Goal: Transaction & Acquisition: Book appointment/travel/reservation

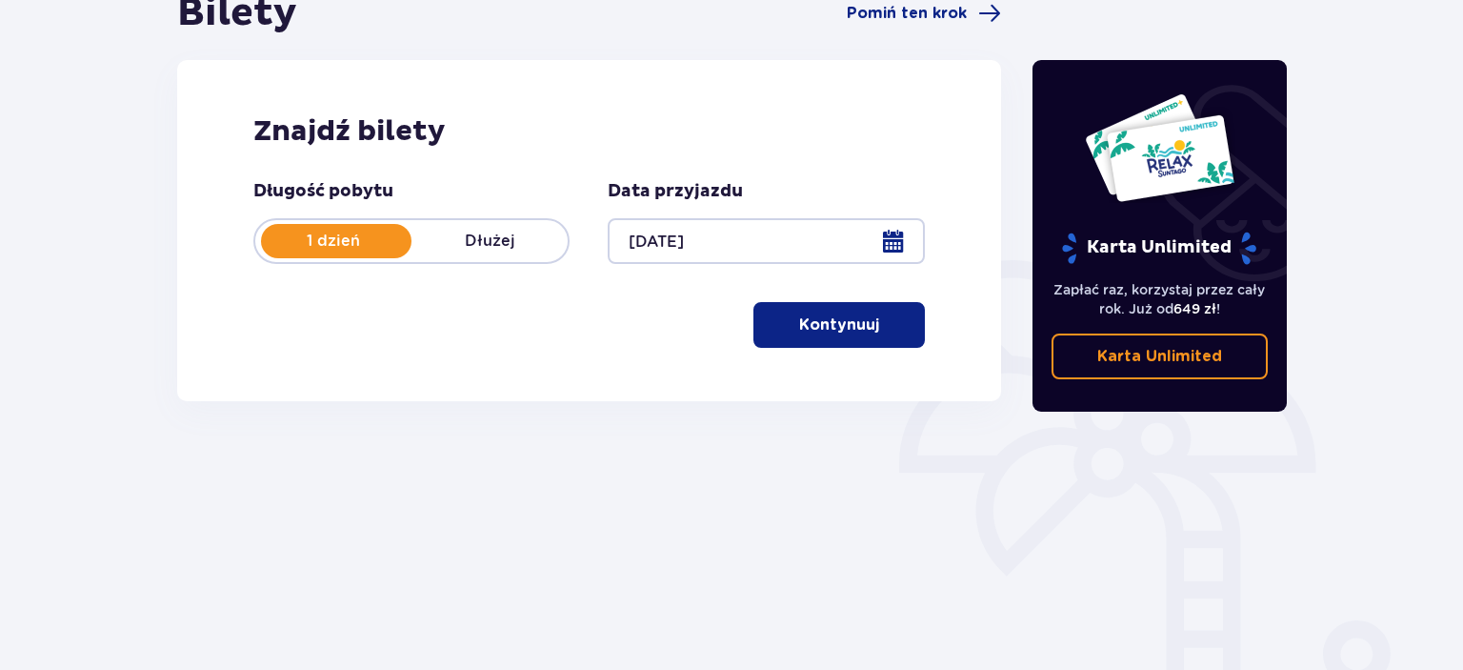
scroll to position [301, 0]
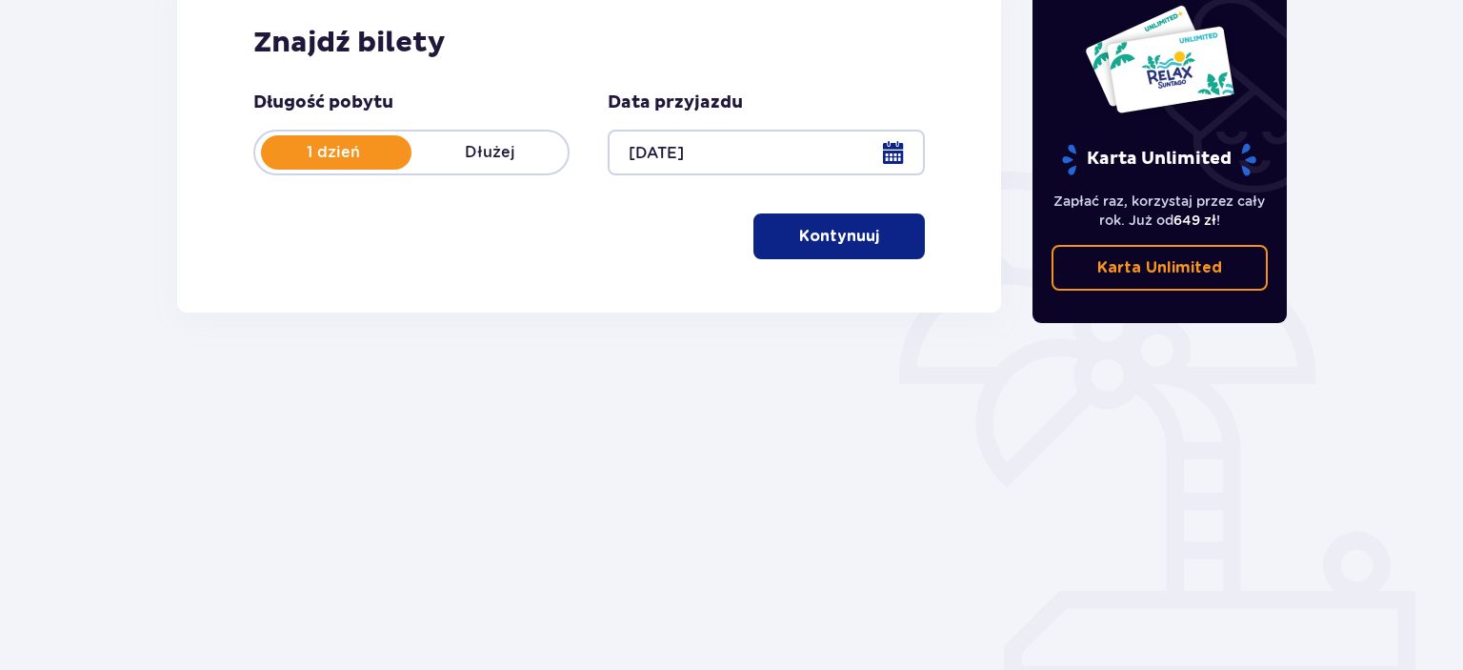
click at [875, 241] on span "button" at bounding box center [883, 236] width 23 height 23
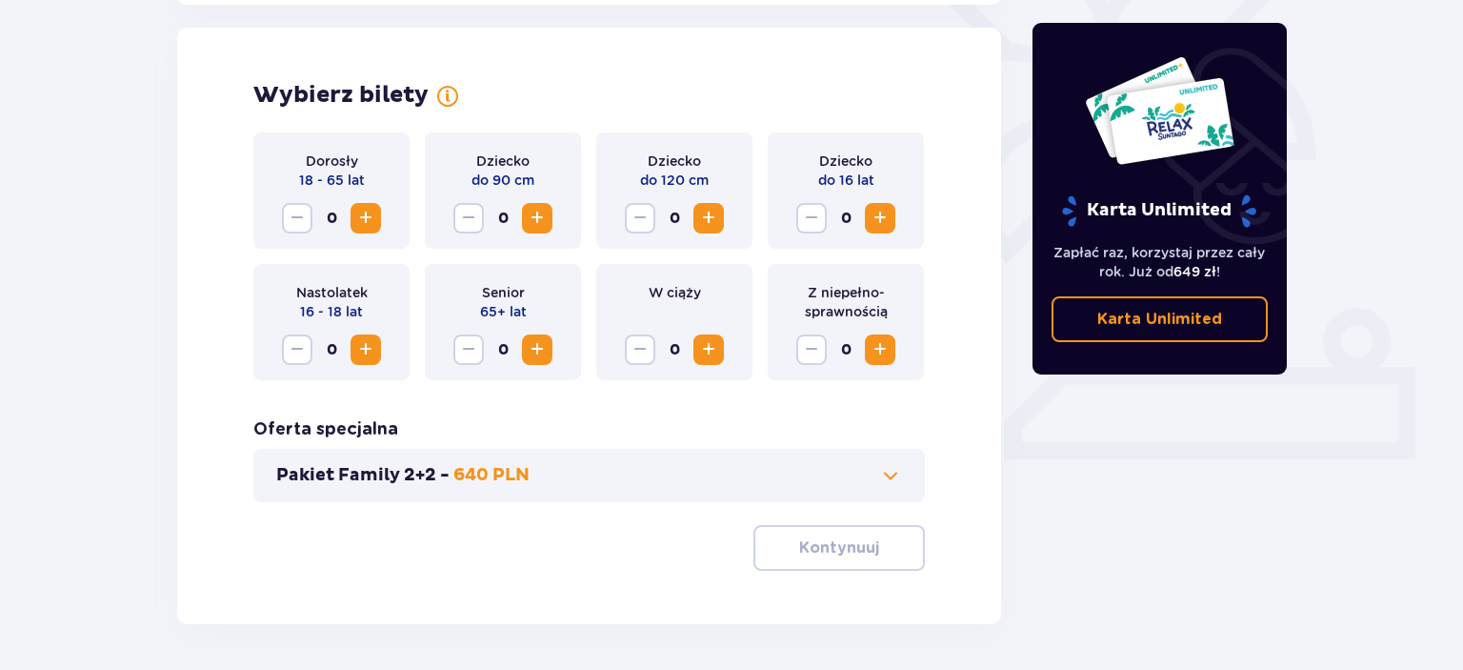
scroll to position [530, 0]
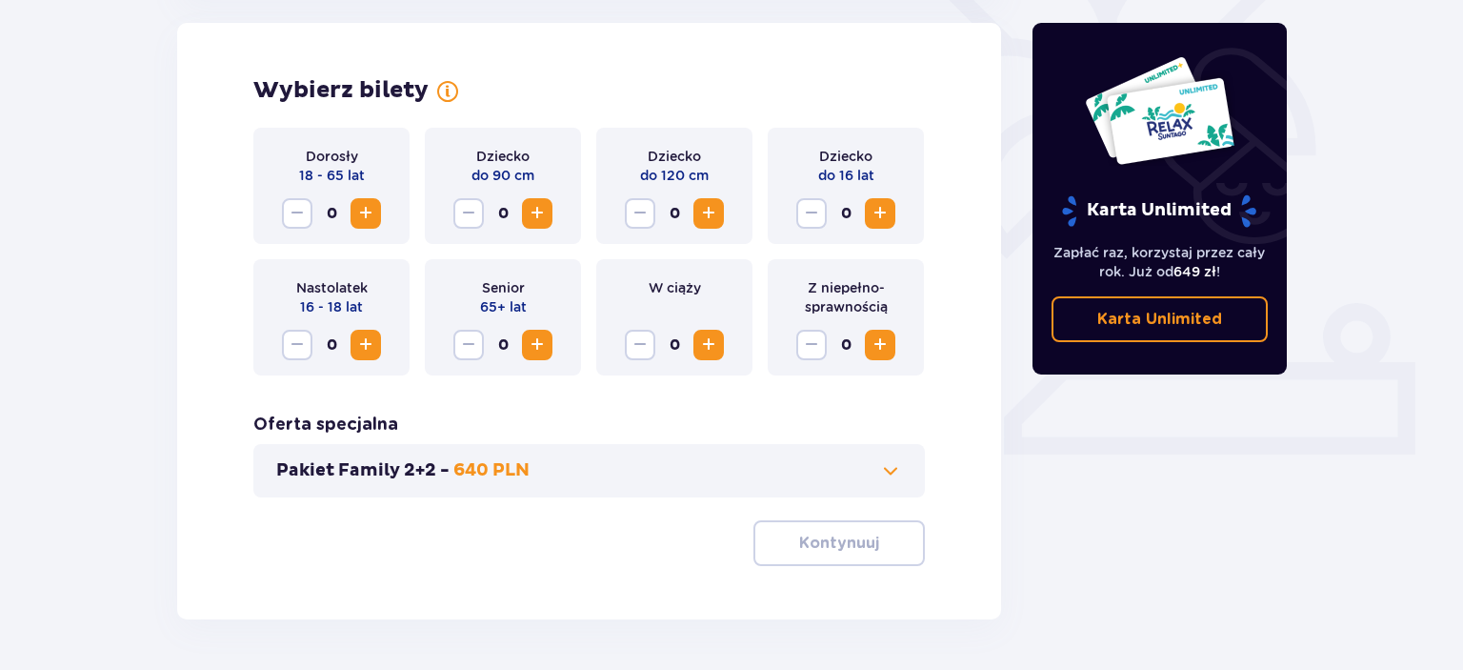
click at [363, 215] on span "Zwiększ" at bounding box center [365, 213] width 23 height 23
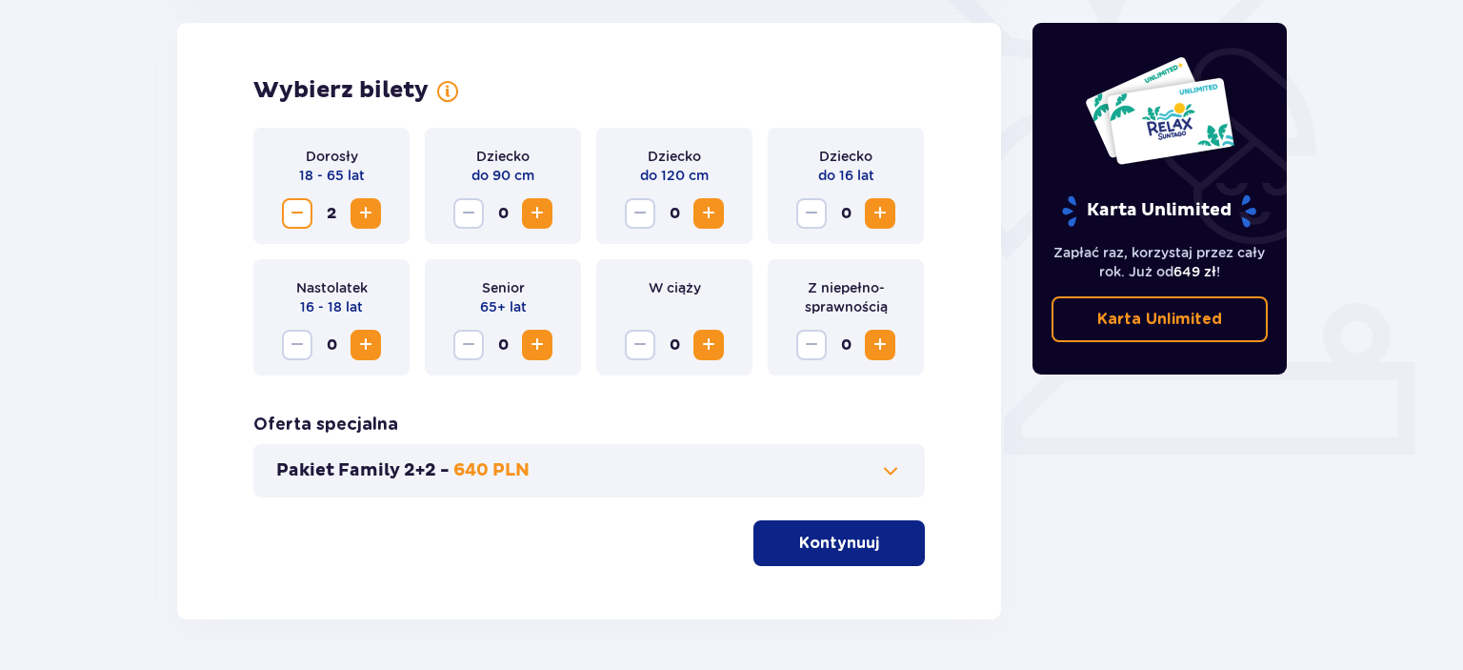
click at [890, 214] on span "Zwiększ" at bounding box center [880, 213] width 23 height 23
click at [811, 539] on p "Kontynuuj" at bounding box center [839, 543] width 80 height 21
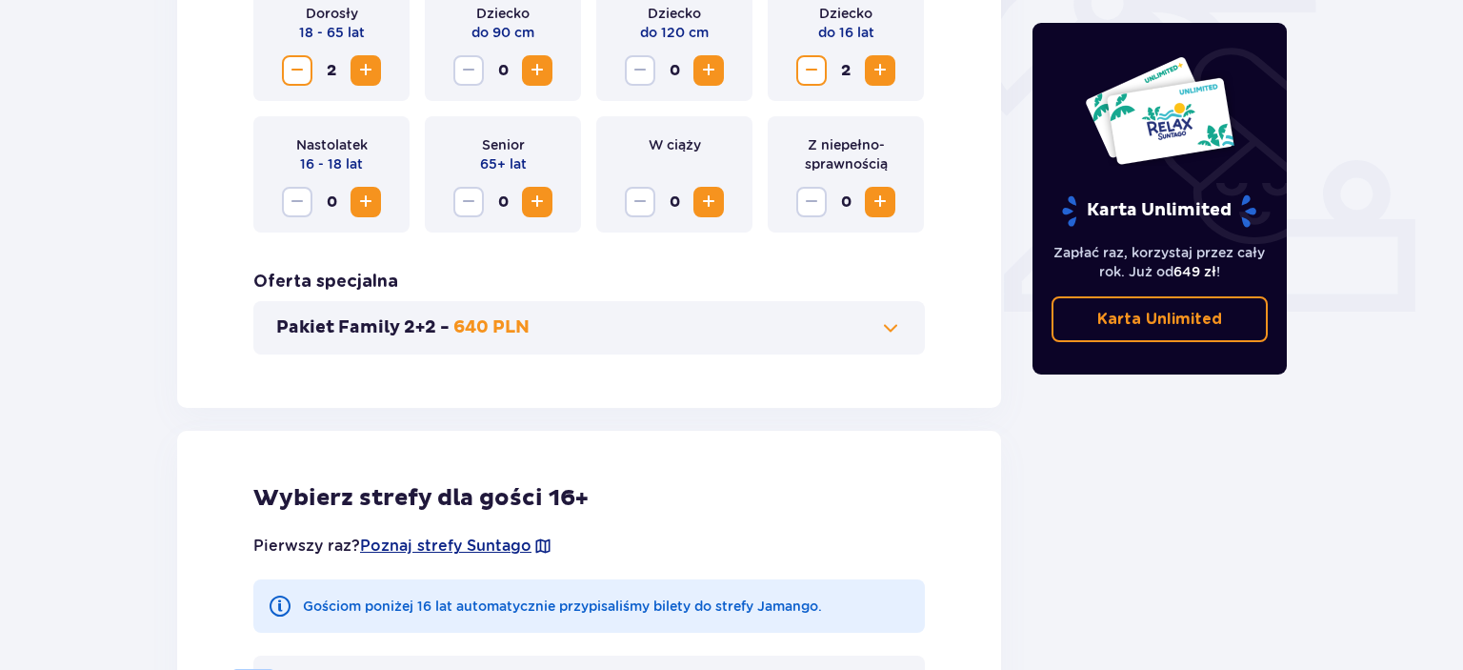
scroll to position [721, 0]
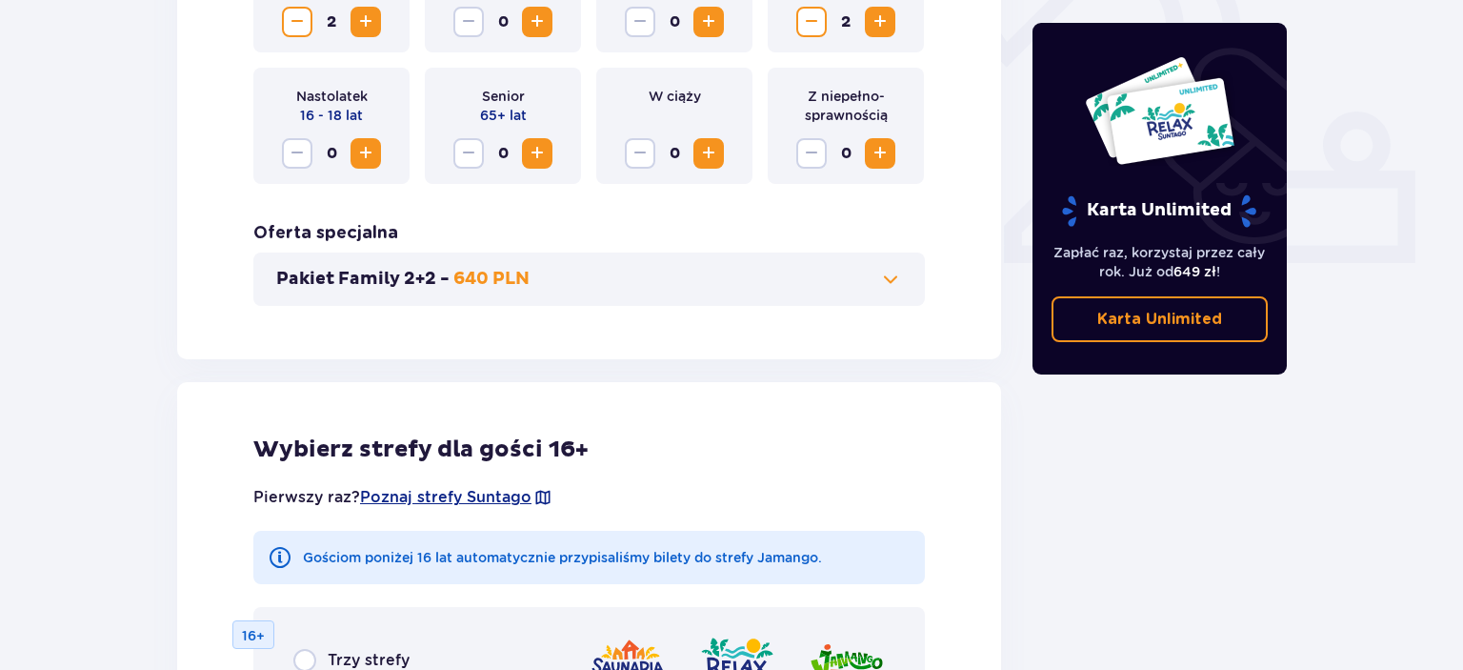
click at [895, 277] on span at bounding box center [890, 279] width 23 height 23
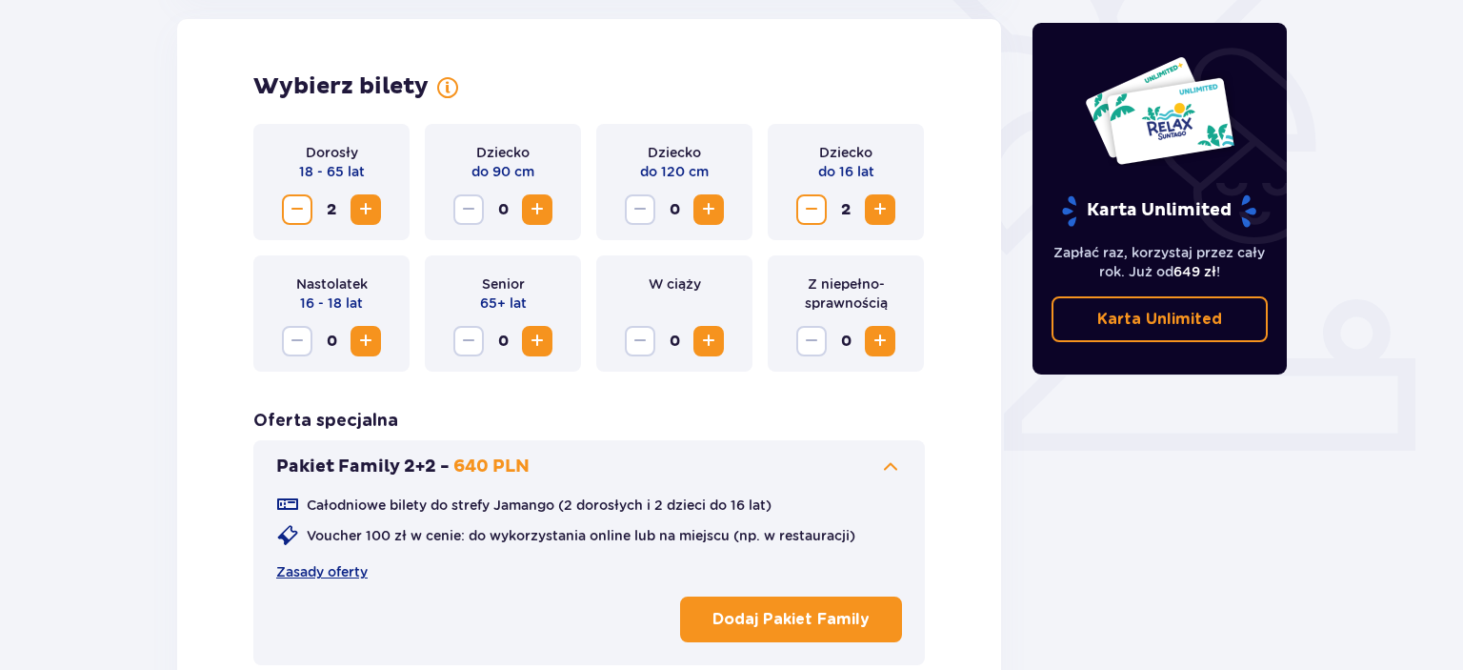
scroll to position [530, 0]
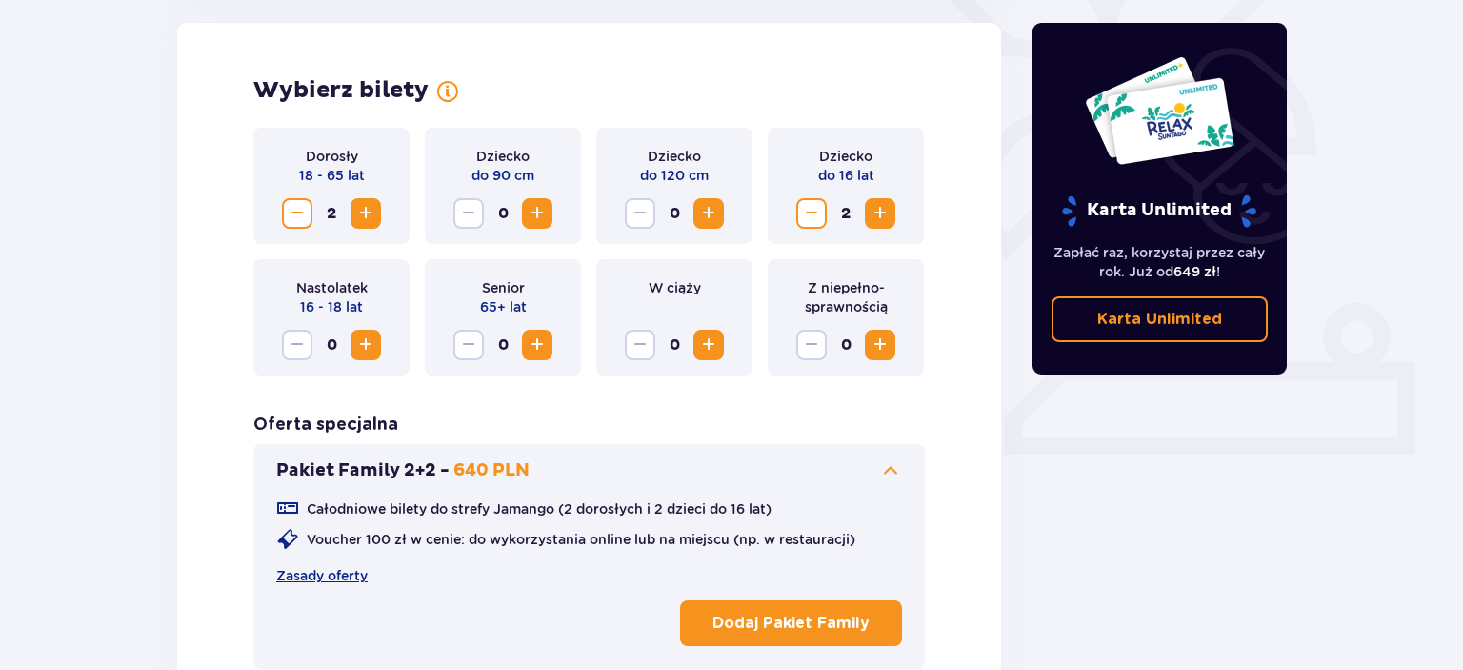
click at [295, 212] on span "Zmniejsz" at bounding box center [297, 213] width 23 height 23
click at [815, 217] on span "Zmniejsz" at bounding box center [811, 213] width 23 height 23
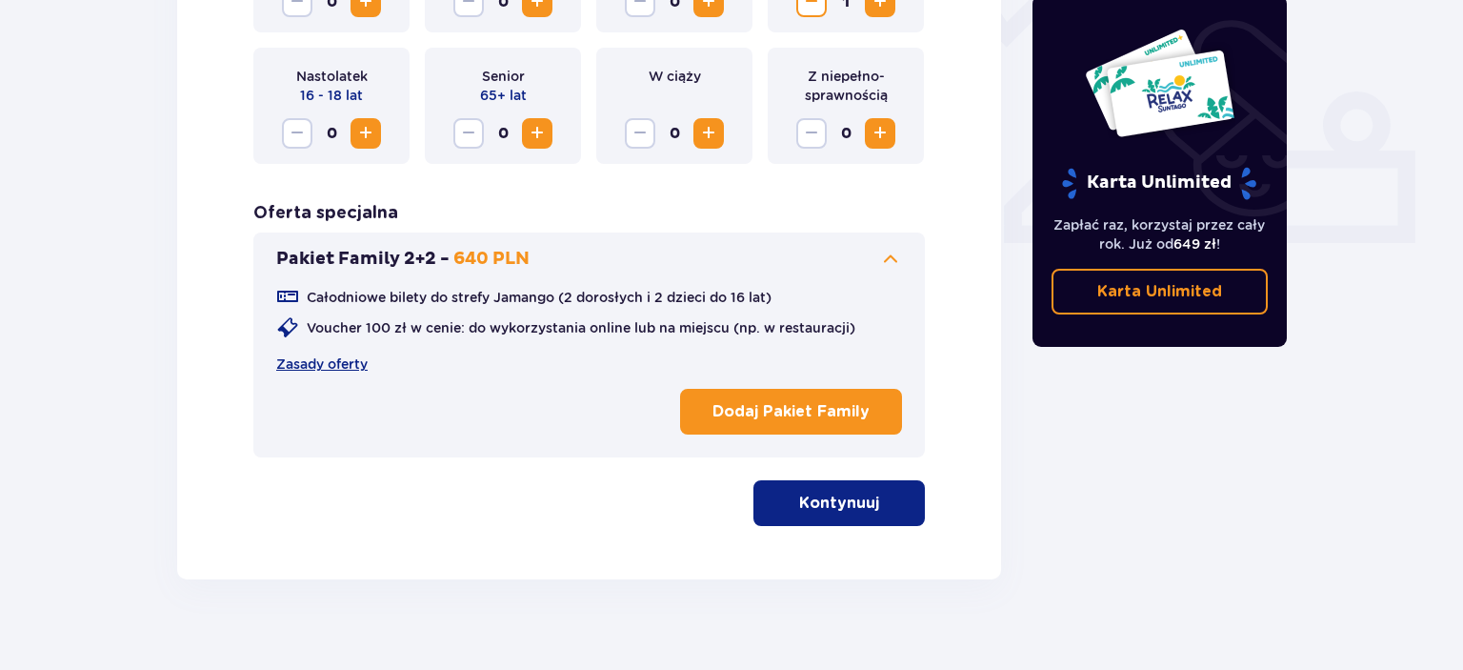
scroll to position [765, 0]
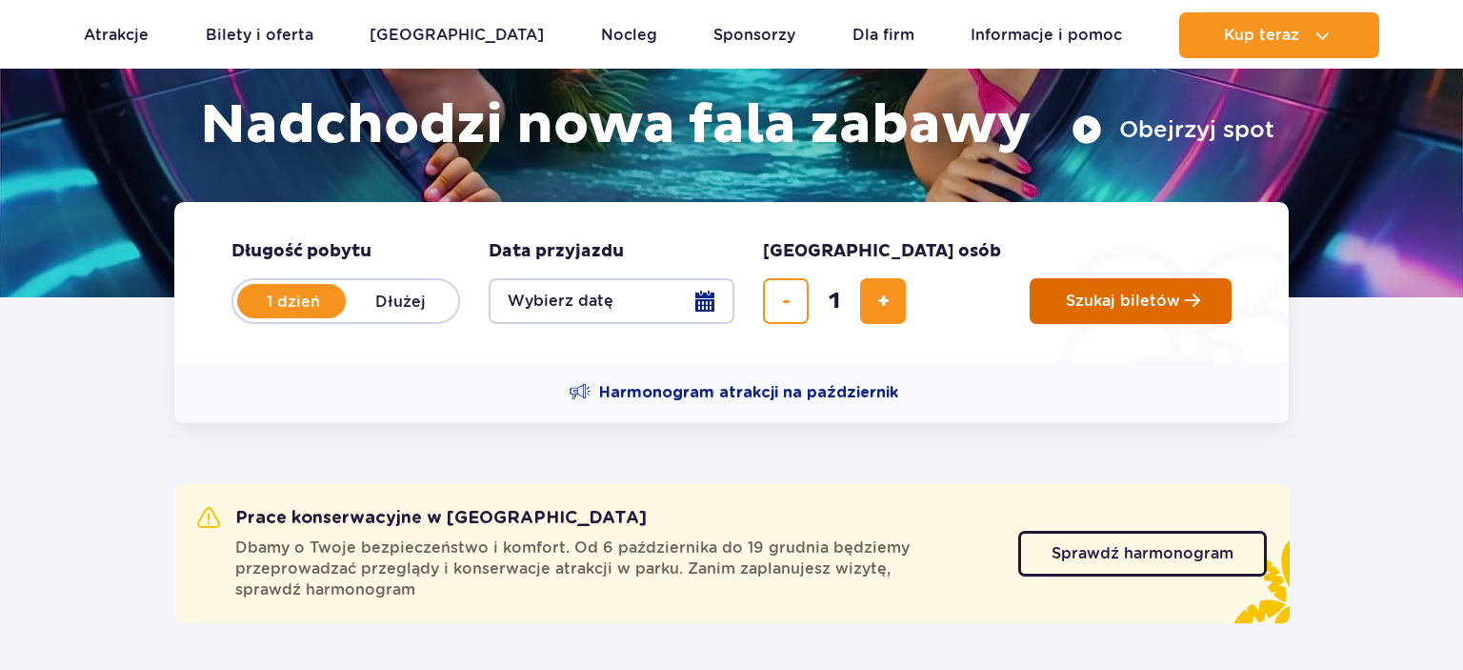
scroll to position [301, 0]
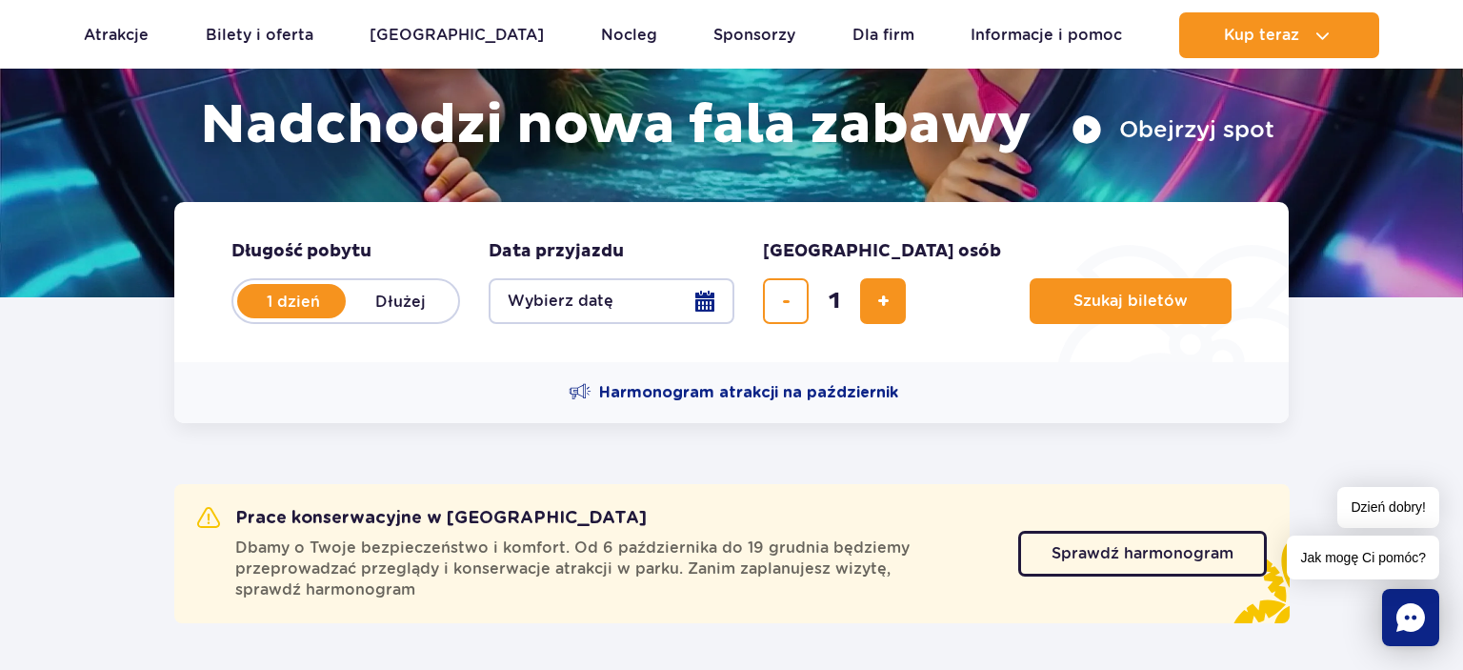
click at [706, 299] on button "Wybierz datę" at bounding box center [612, 301] width 246 height 46
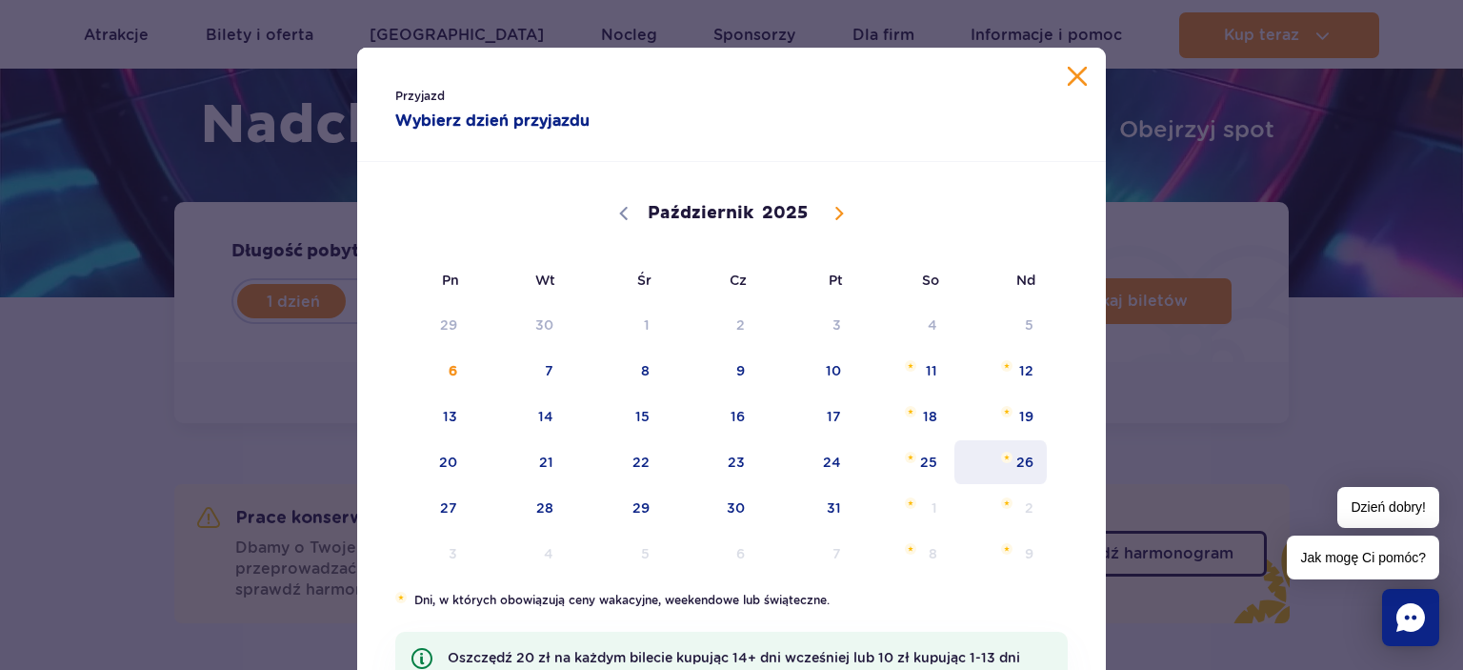
click at [1000, 463] on span "26" at bounding box center [1001, 462] width 96 height 44
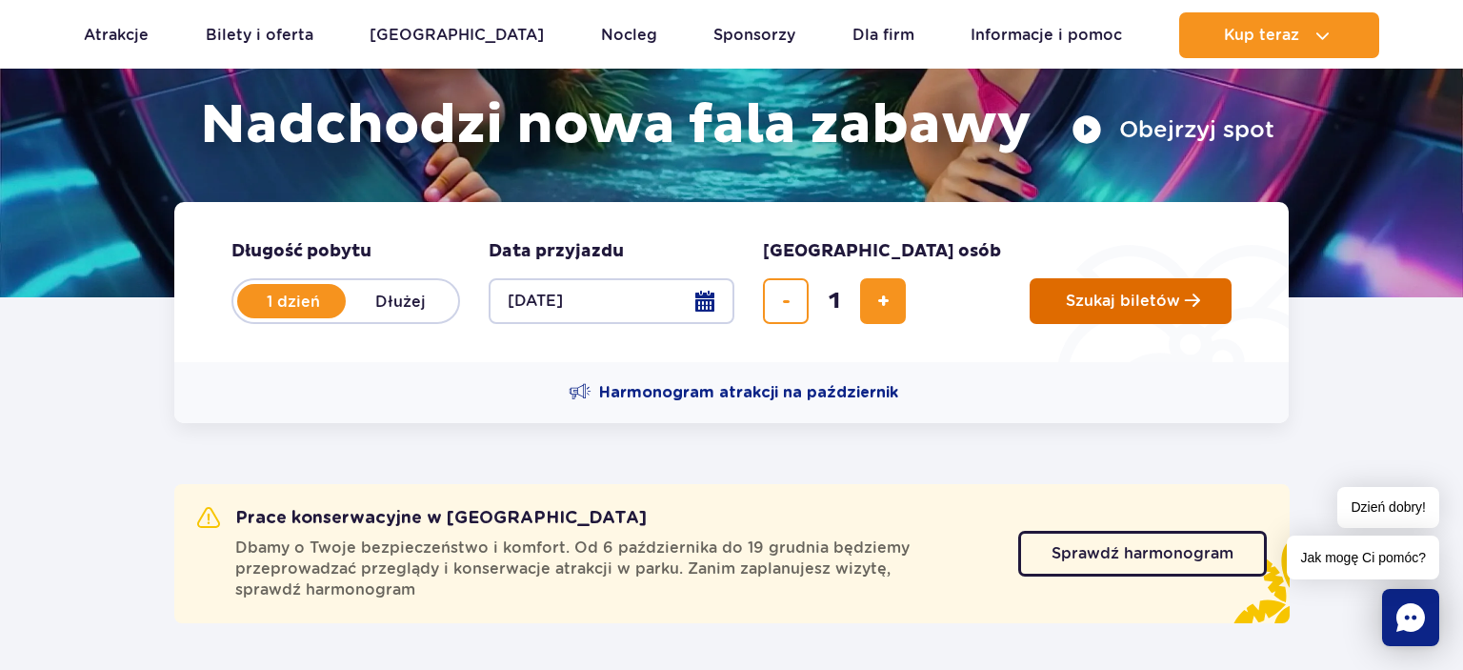
click at [1076, 297] on span "Szukaj biletów" at bounding box center [1123, 300] width 114 height 17
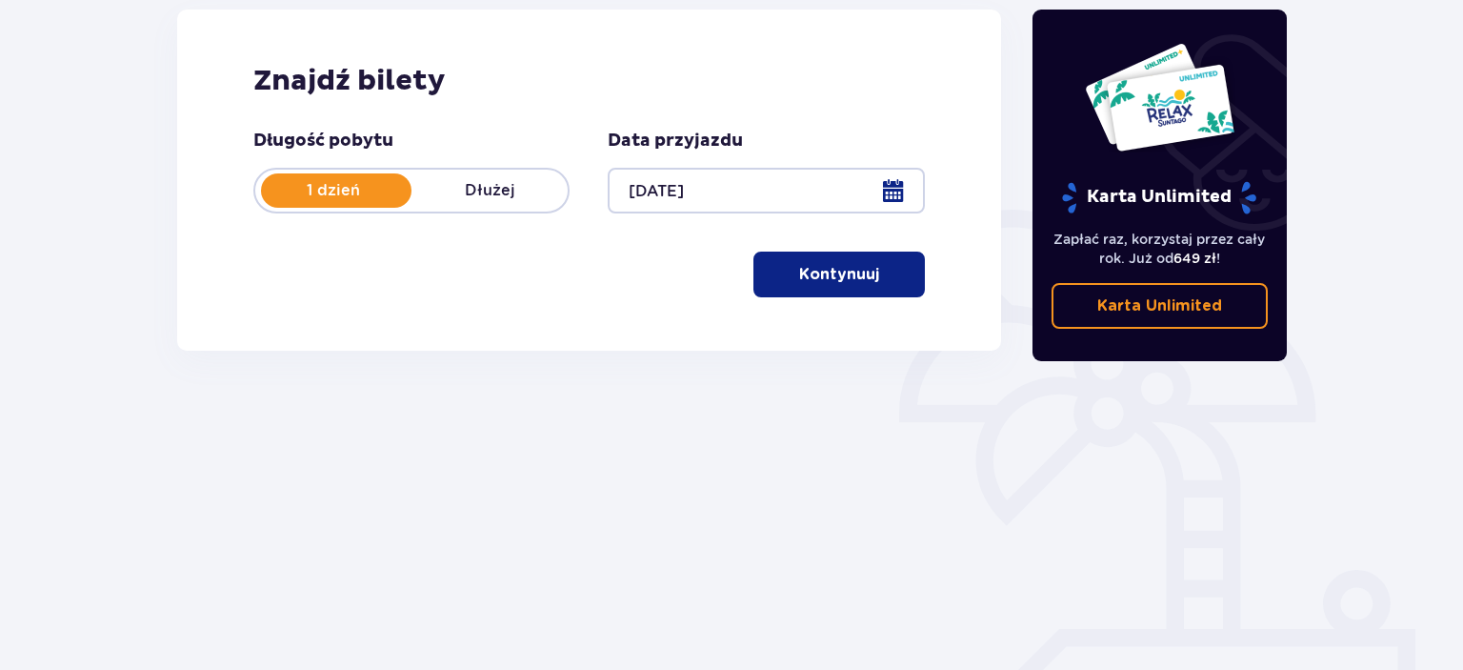
scroll to position [301, 0]
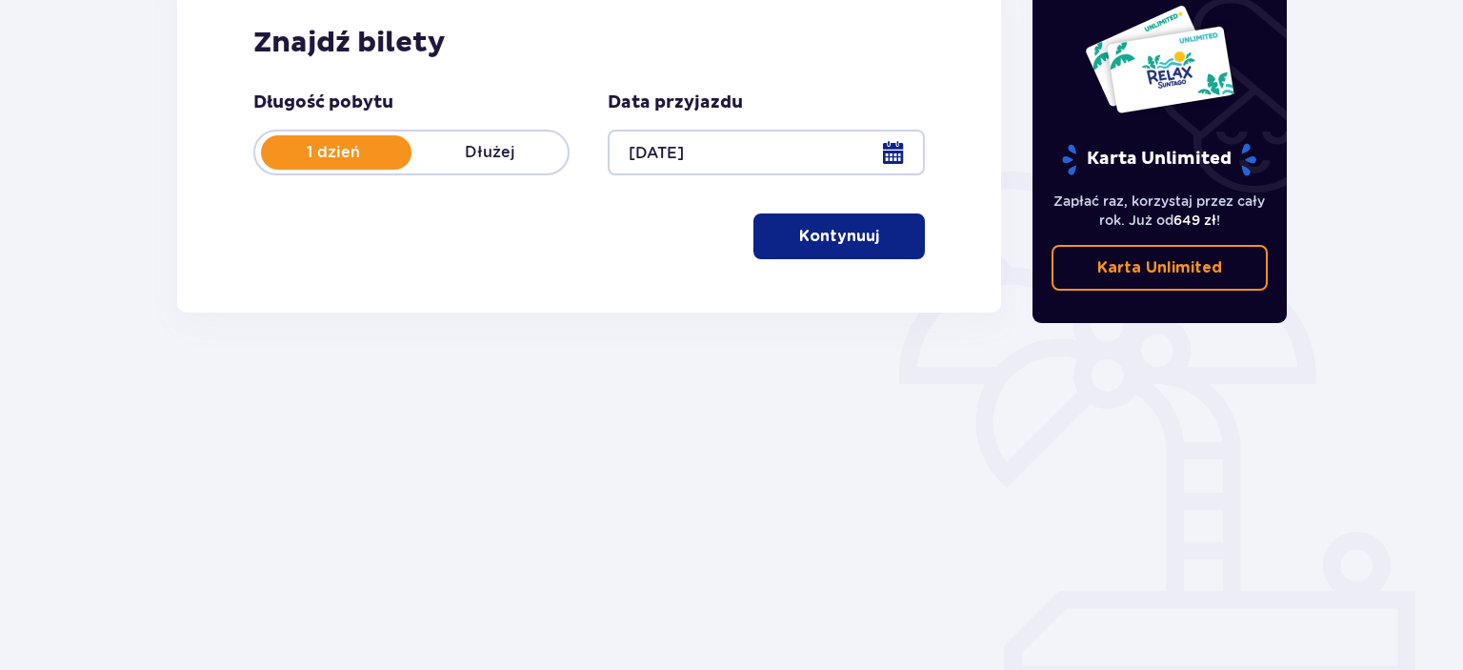
click at [847, 235] on p "Kontynuuj" at bounding box center [839, 236] width 80 height 21
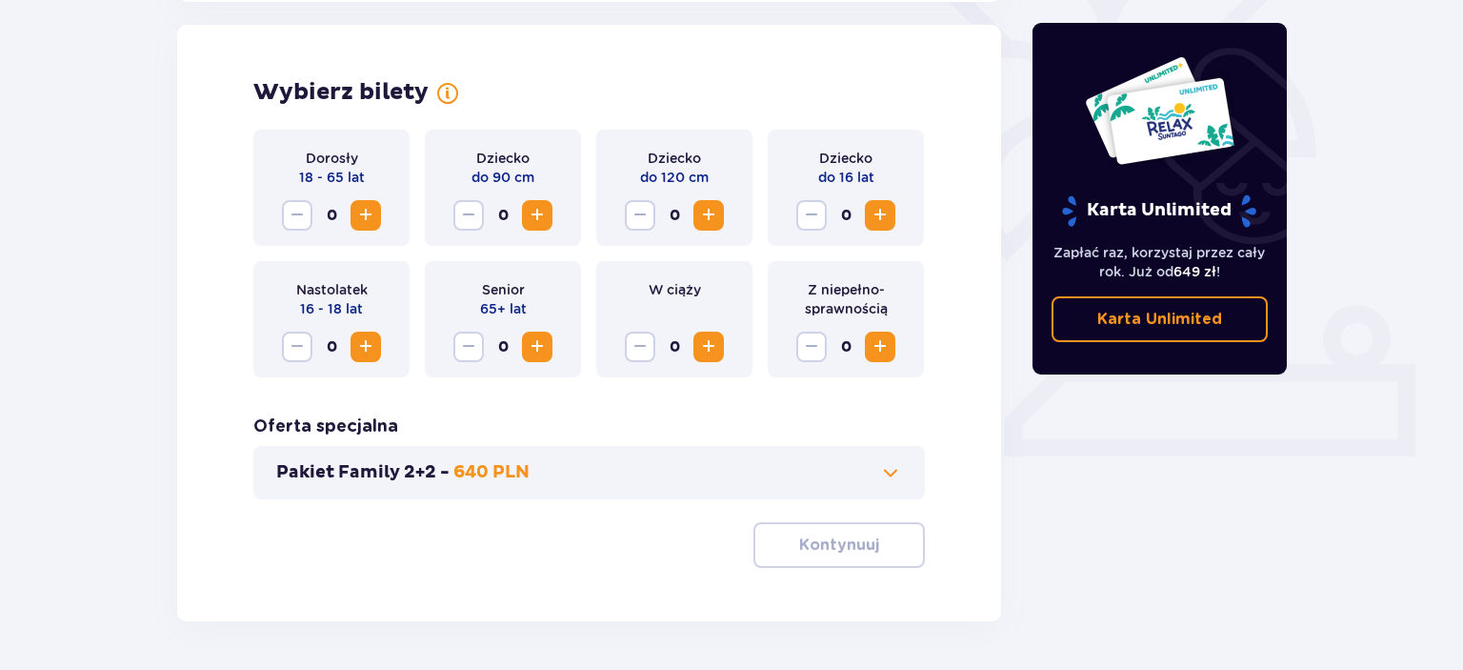
scroll to position [530, 0]
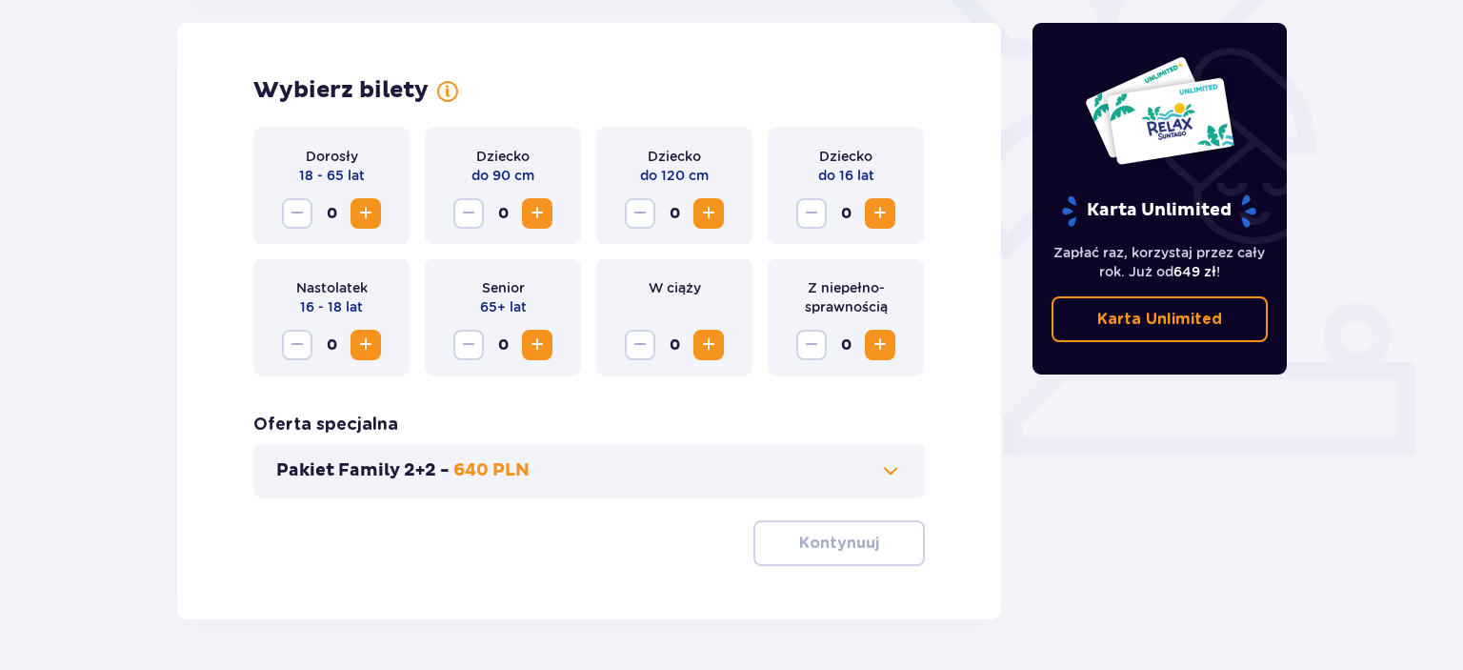
click at [875, 213] on span "Zwiększ" at bounding box center [880, 213] width 23 height 23
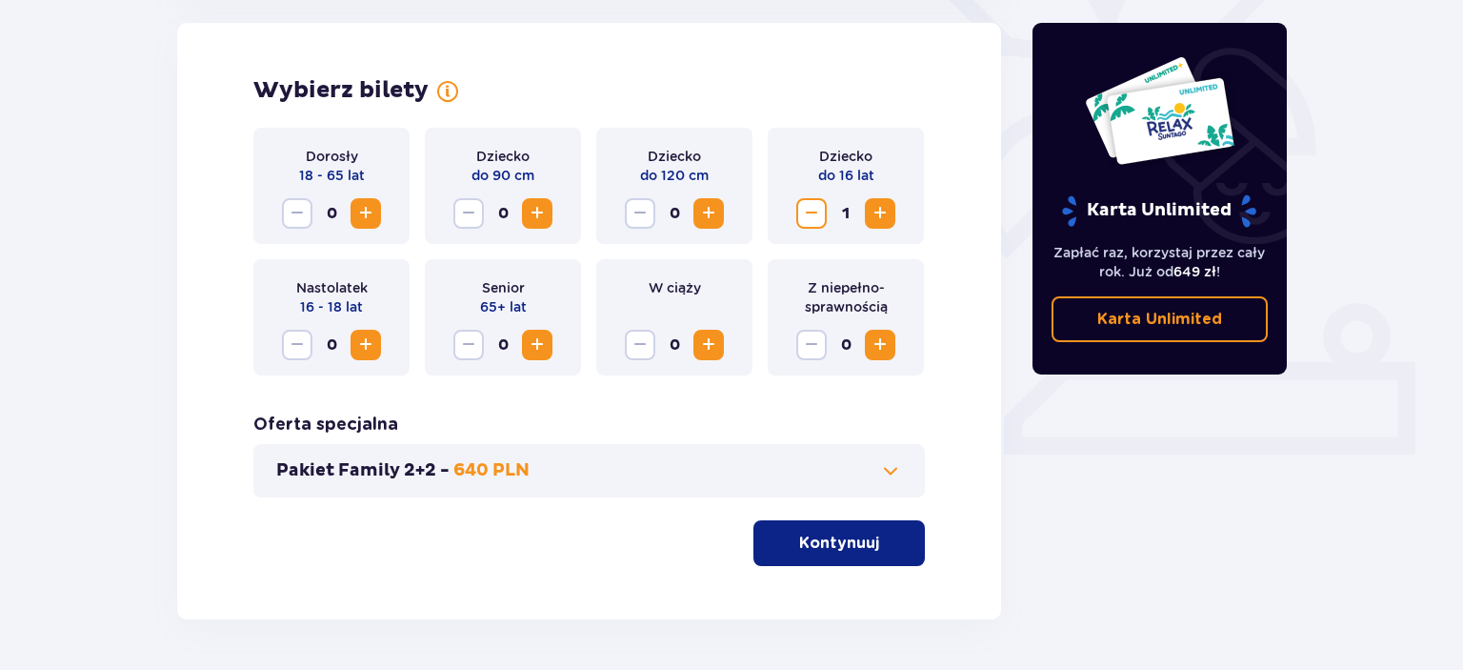
click at [843, 543] on p "Kontynuuj" at bounding box center [839, 543] width 80 height 21
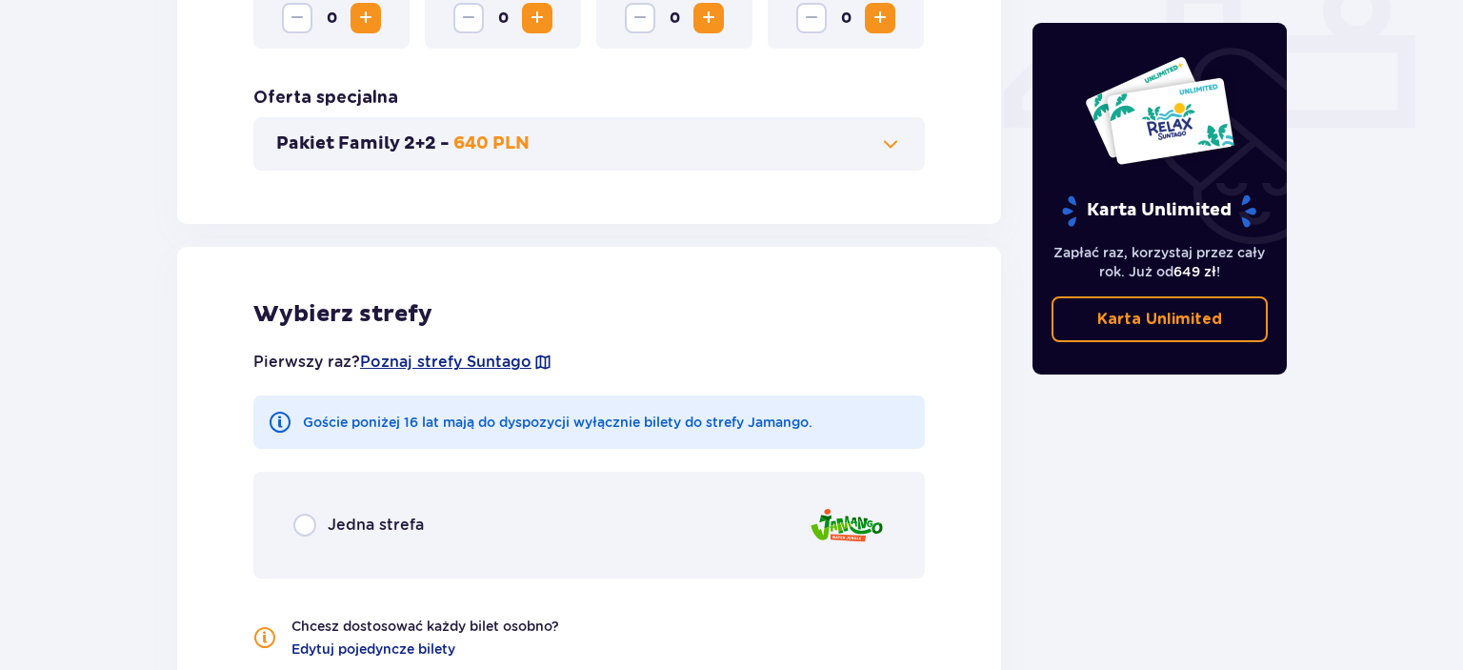
scroll to position [956, 0]
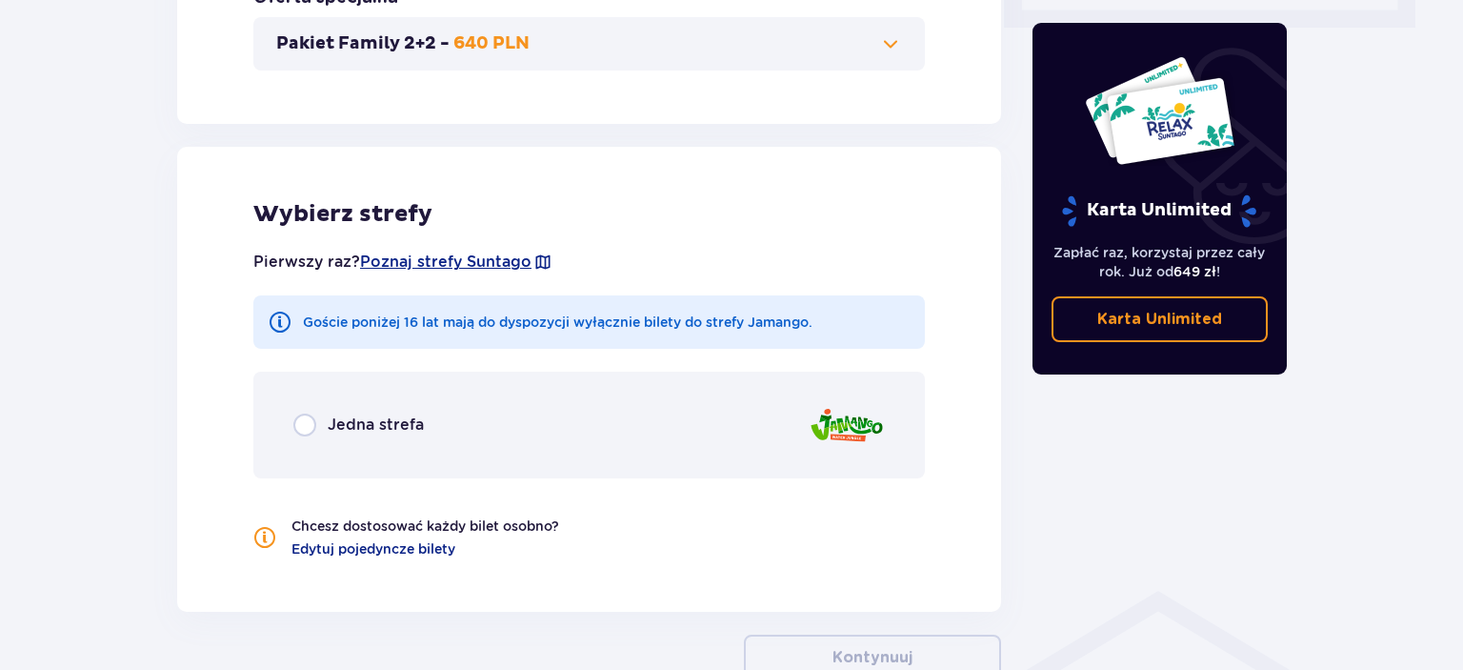
click at [299, 418] on input "radio" at bounding box center [304, 424] width 23 height 23
radio input "true"
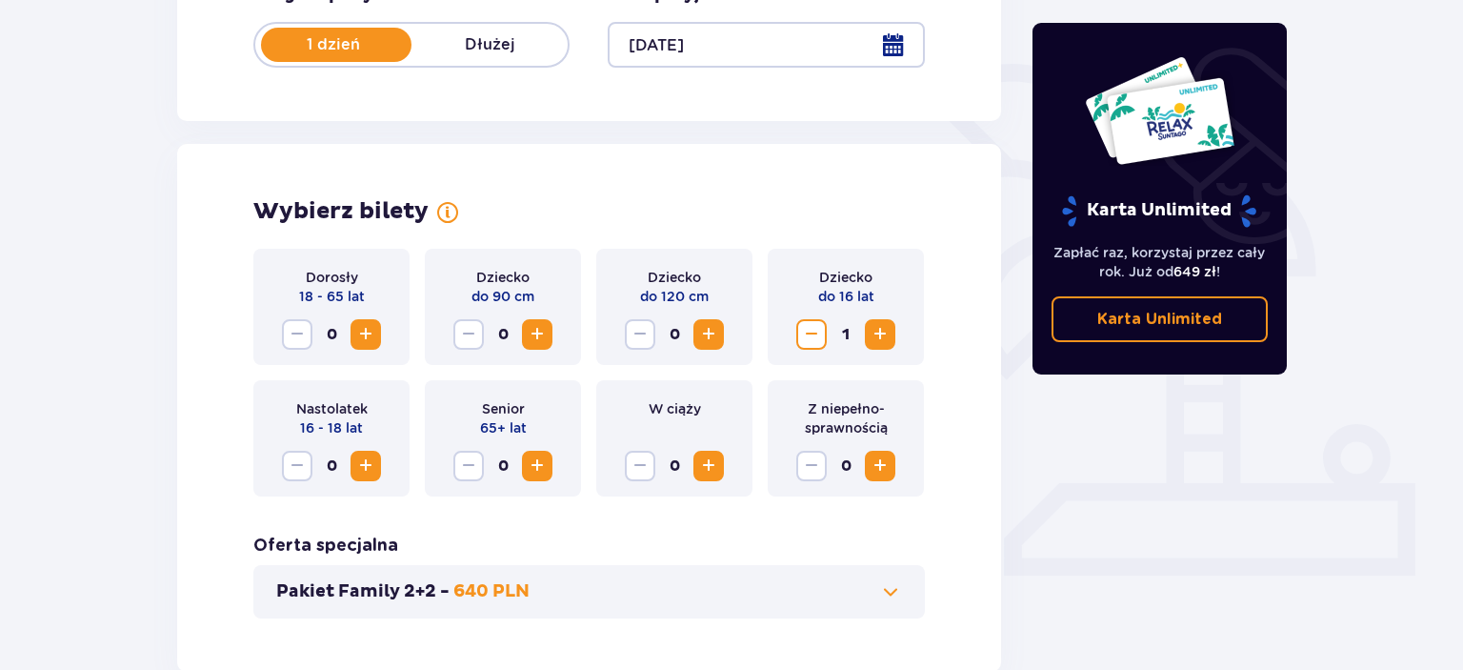
scroll to position [402, 0]
